Goal: Book appointment/travel/reservation

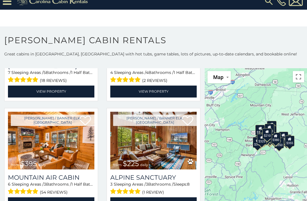
scroll to position [1435, 0]
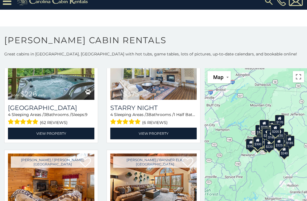
scroll to position [2180, 0]
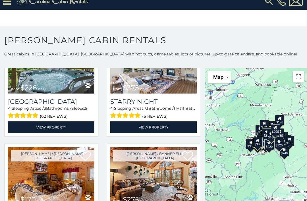
click at [83, 128] on link "View Property" at bounding box center [51, 127] width 86 height 12
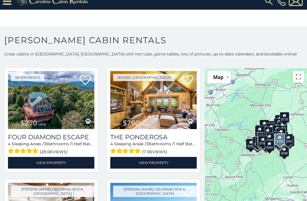
scroll to position [3594, 0]
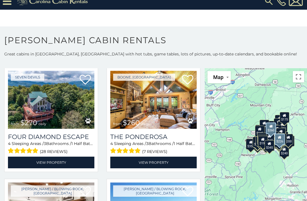
click at [196, 134] on div "The Ponderosa 4 Sleeping Areas / 3 Bathrooms / 1 Half Baths / Sleeps: 10 (7 rev…" at bounding box center [153, 148] width 86 height 39
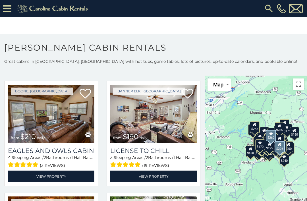
scroll to position [5371, 0]
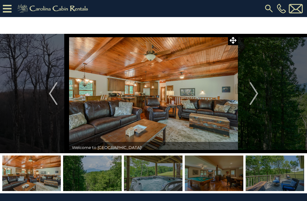
click at [254, 95] on img "Next" at bounding box center [253, 93] width 9 height 23
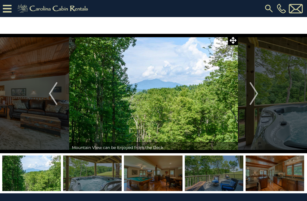
click at [254, 98] on img "Next" at bounding box center [253, 93] width 9 height 23
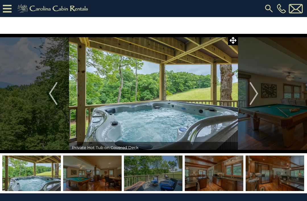
click at [256, 92] on img "Next" at bounding box center [253, 93] width 9 height 23
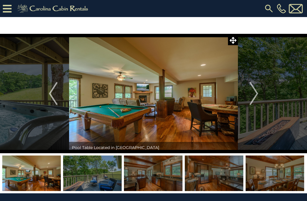
click at [254, 95] on img "Next" at bounding box center [253, 93] width 9 height 23
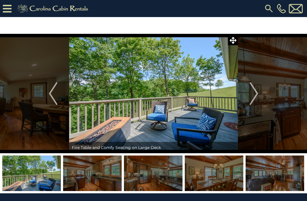
click at [254, 91] on img "Next" at bounding box center [253, 93] width 9 height 23
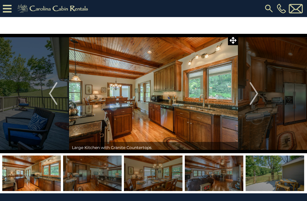
click at [252, 94] on img "Next" at bounding box center [253, 93] width 9 height 23
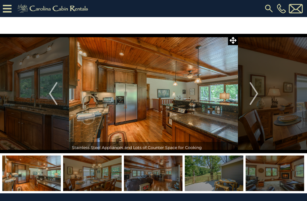
click at [252, 96] on img "Next" at bounding box center [253, 93] width 9 height 23
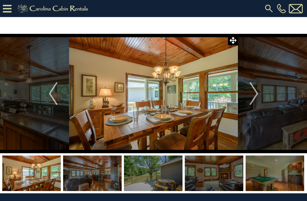
click at [252, 96] on img "Next" at bounding box center [253, 93] width 9 height 23
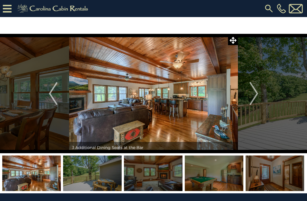
click at [252, 95] on img "Next" at bounding box center [253, 93] width 9 height 23
click at [253, 95] on img "Next" at bounding box center [253, 93] width 9 height 23
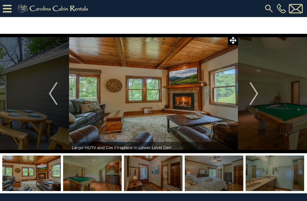
click at [252, 92] on img "Next" at bounding box center [253, 93] width 9 height 23
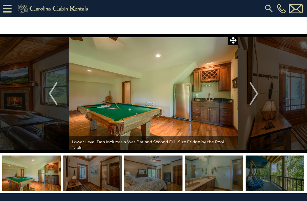
click at [251, 95] on img "Next" at bounding box center [253, 93] width 9 height 23
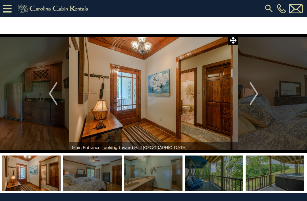
click at [55, 97] on img "Previous" at bounding box center [53, 93] width 9 height 23
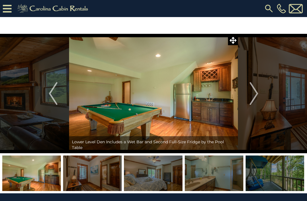
click at [254, 89] on img "Next" at bounding box center [253, 93] width 9 height 23
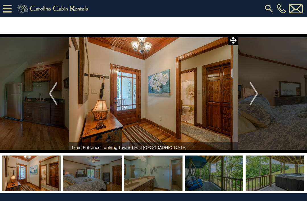
click at [64, 94] on button "Previous" at bounding box center [53, 93] width 32 height 119
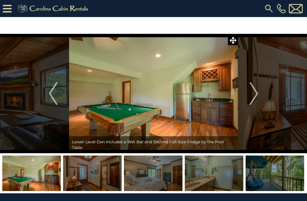
click at [254, 94] on img "Next" at bounding box center [253, 93] width 9 height 23
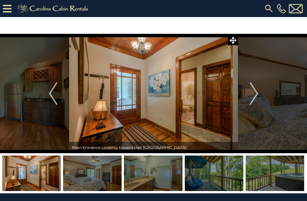
click at [253, 92] on img "Next" at bounding box center [253, 93] width 9 height 23
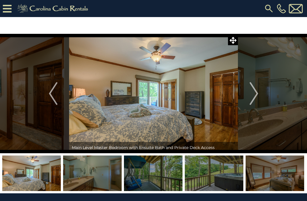
click at [252, 94] on img "Next" at bounding box center [253, 93] width 9 height 23
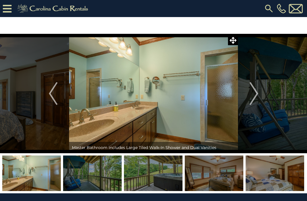
click at [259, 88] on button "Next" at bounding box center [254, 93] width 32 height 119
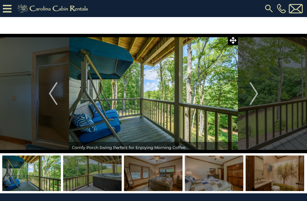
click at [254, 88] on img "Next" at bounding box center [253, 93] width 9 height 23
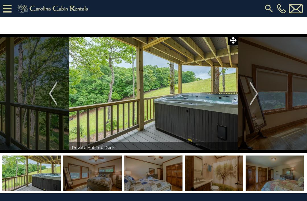
click at [254, 92] on img "Next" at bounding box center [253, 93] width 9 height 23
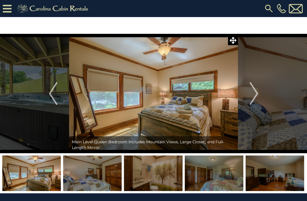
click at [252, 88] on img "Next" at bounding box center [253, 93] width 9 height 23
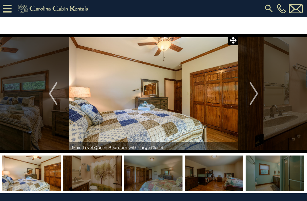
click at [251, 89] on img "Next" at bounding box center [253, 93] width 9 height 23
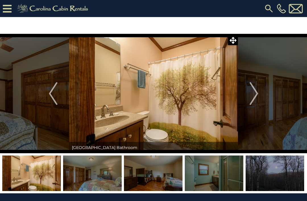
click at [253, 92] on img "Next" at bounding box center [253, 93] width 9 height 23
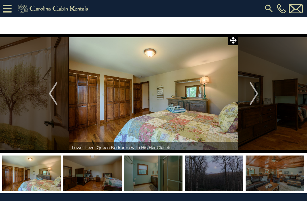
click at [252, 91] on img "Next" at bounding box center [253, 93] width 9 height 23
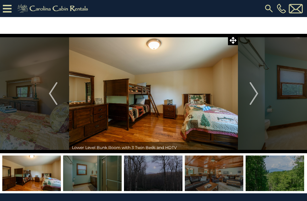
click at [255, 91] on img "Next" at bounding box center [253, 93] width 9 height 23
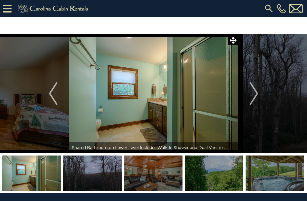
click at [259, 93] on button "Next" at bounding box center [254, 93] width 32 height 119
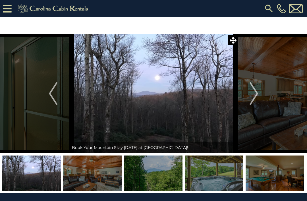
click at [252, 91] on img "Next" at bounding box center [253, 93] width 9 height 23
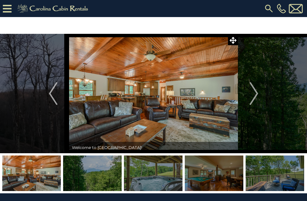
click at [255, 92] on img "Next" at bounding box center [253, 93] width 9 height 23
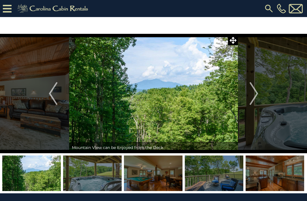
click at [254, 94] on img "Next" at bounding box center [253, 93] width 9 height 23
